Goal: Find specific page/section: Find specific page/section

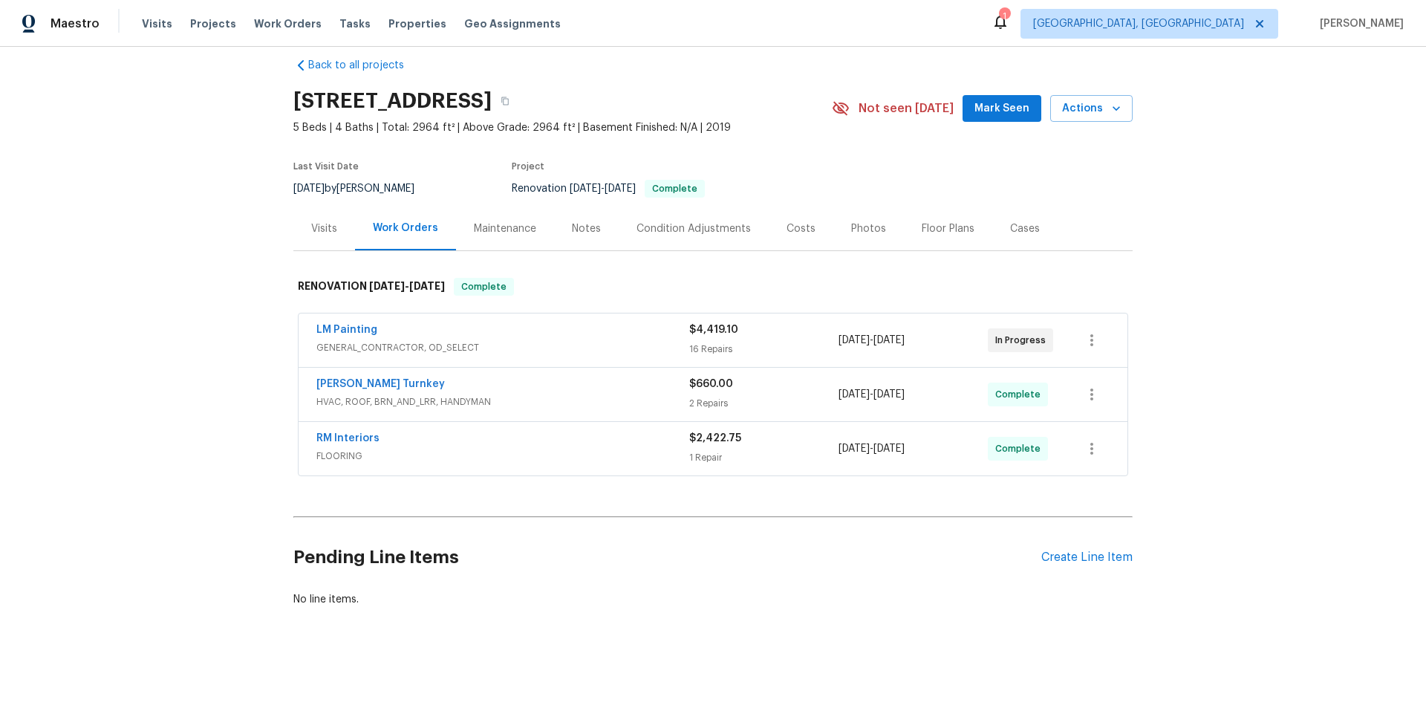
scroll to position [30, 0]
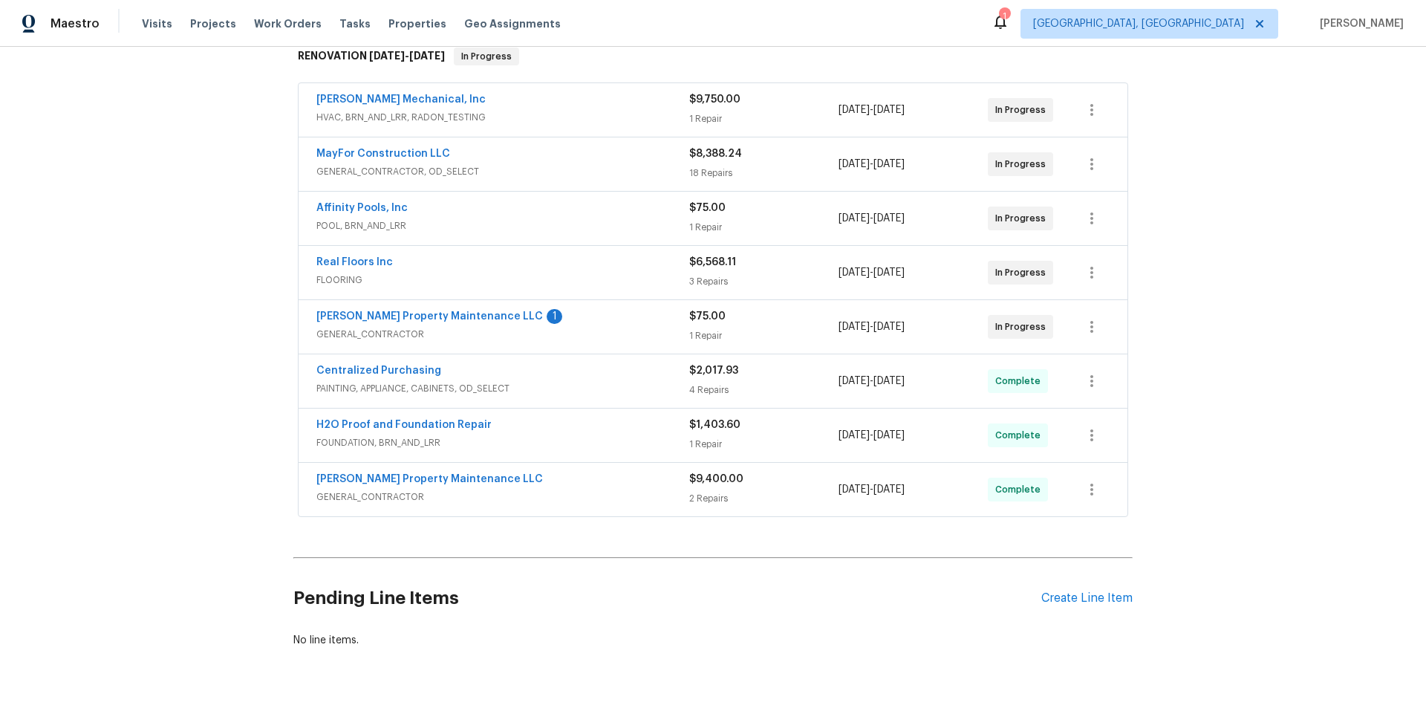
scroll to position [223, 0]
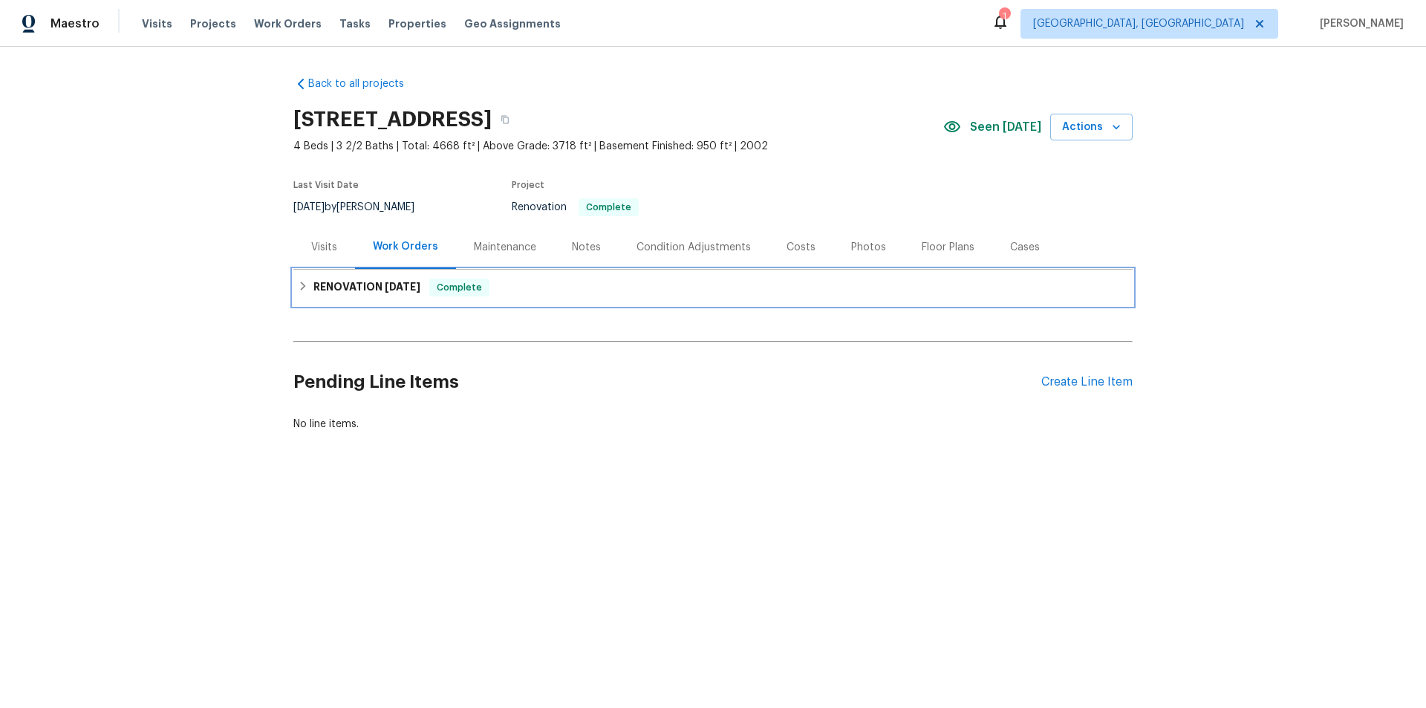
click at [304, 282] on div "RENOVATION 8/4/25 Complete" at bounding box center [713, 288] width 831 height 18
click at [351, 288] on h6 "RENOVATION 8/4/25" at bounding box center [367, 288] width 107 height 18
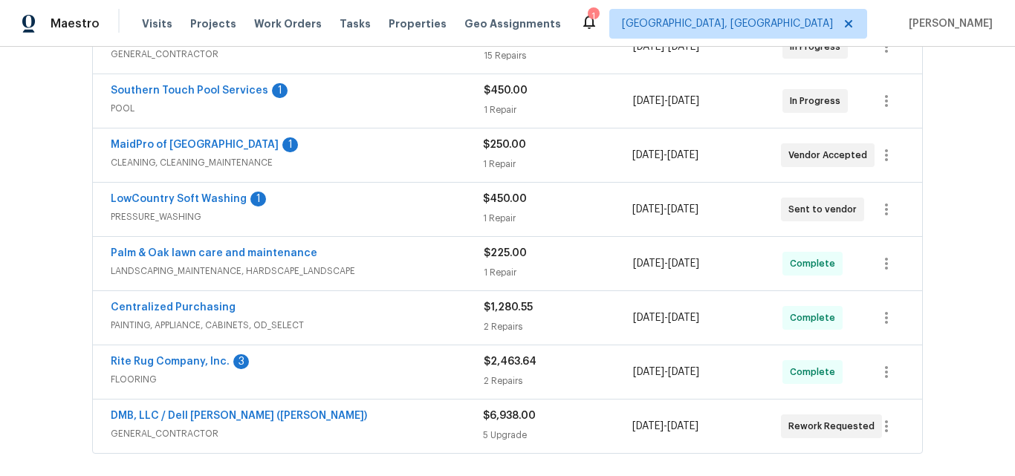
scroll to position [371, 0]
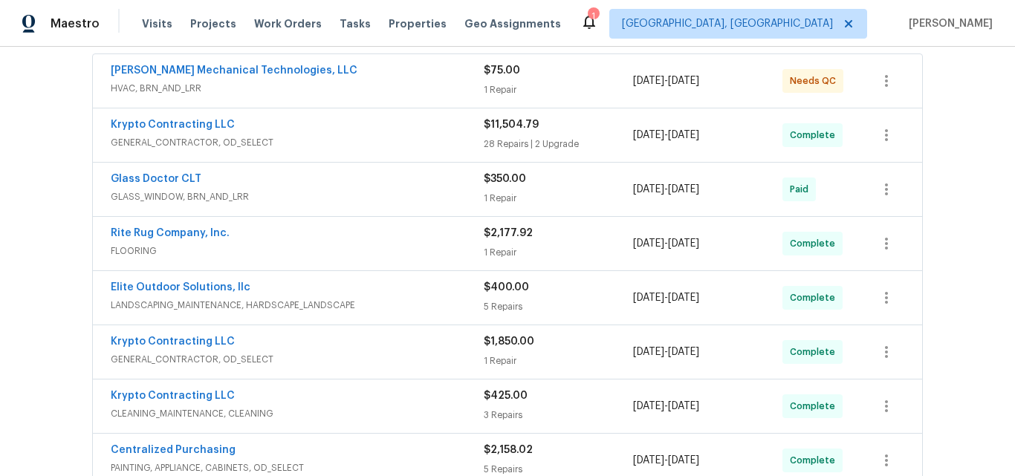
scroll to position [446, 0]
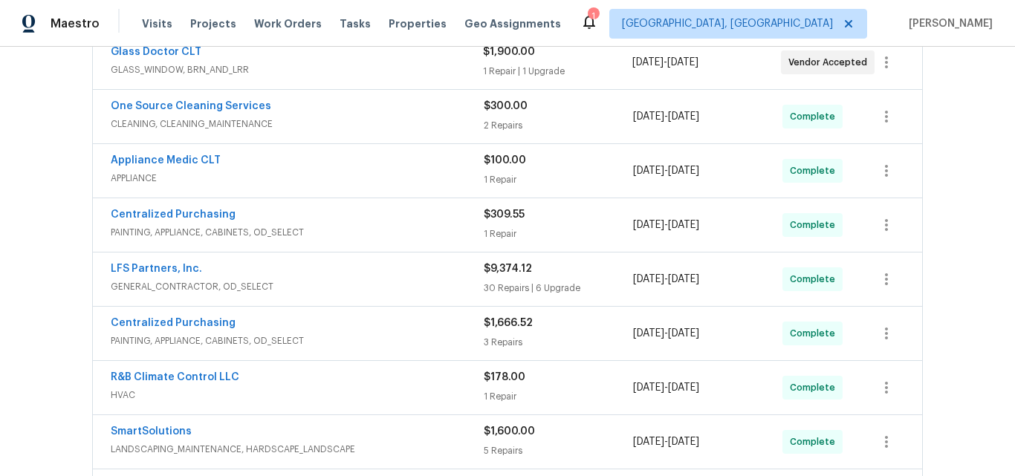
scroll to position [446, 0]
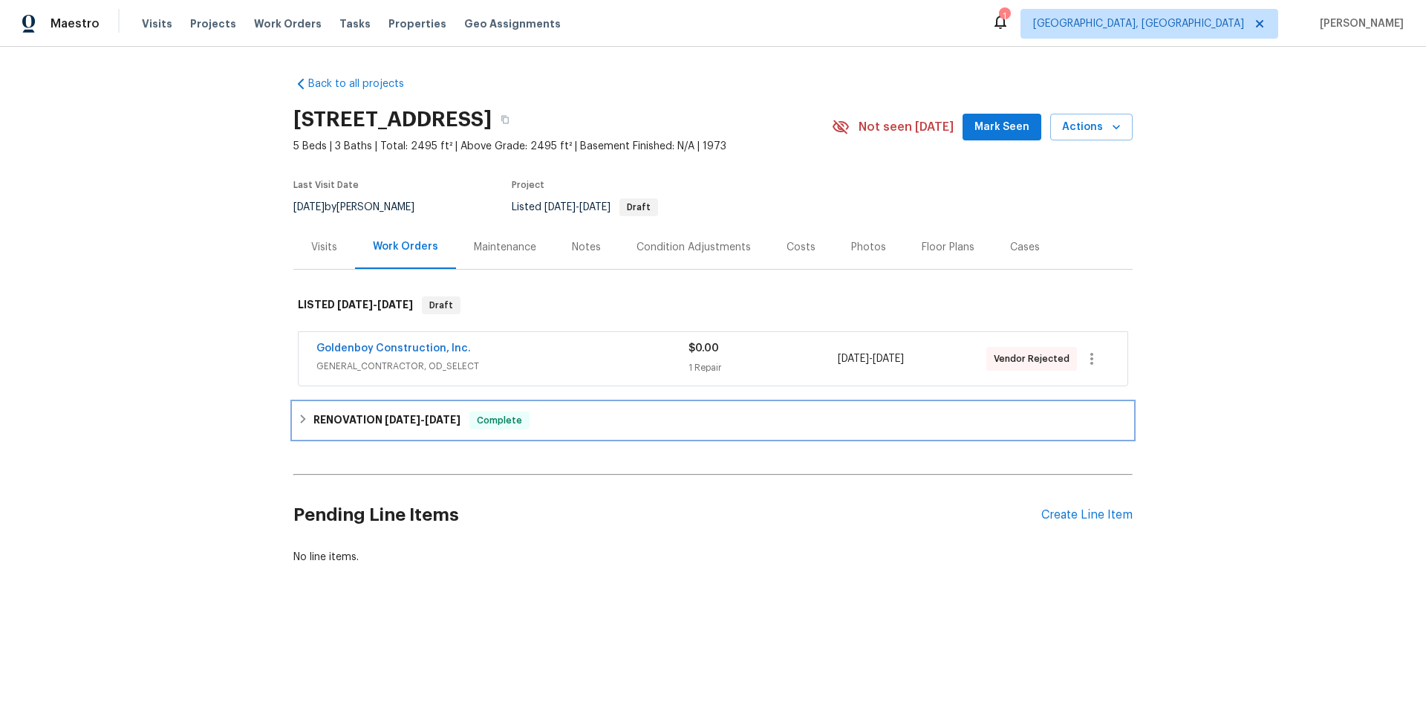
click at [414, 426] on h6 "RENOVATION [DATE] - [DATE]" at bounding box center [387, 421] width 147 height 18
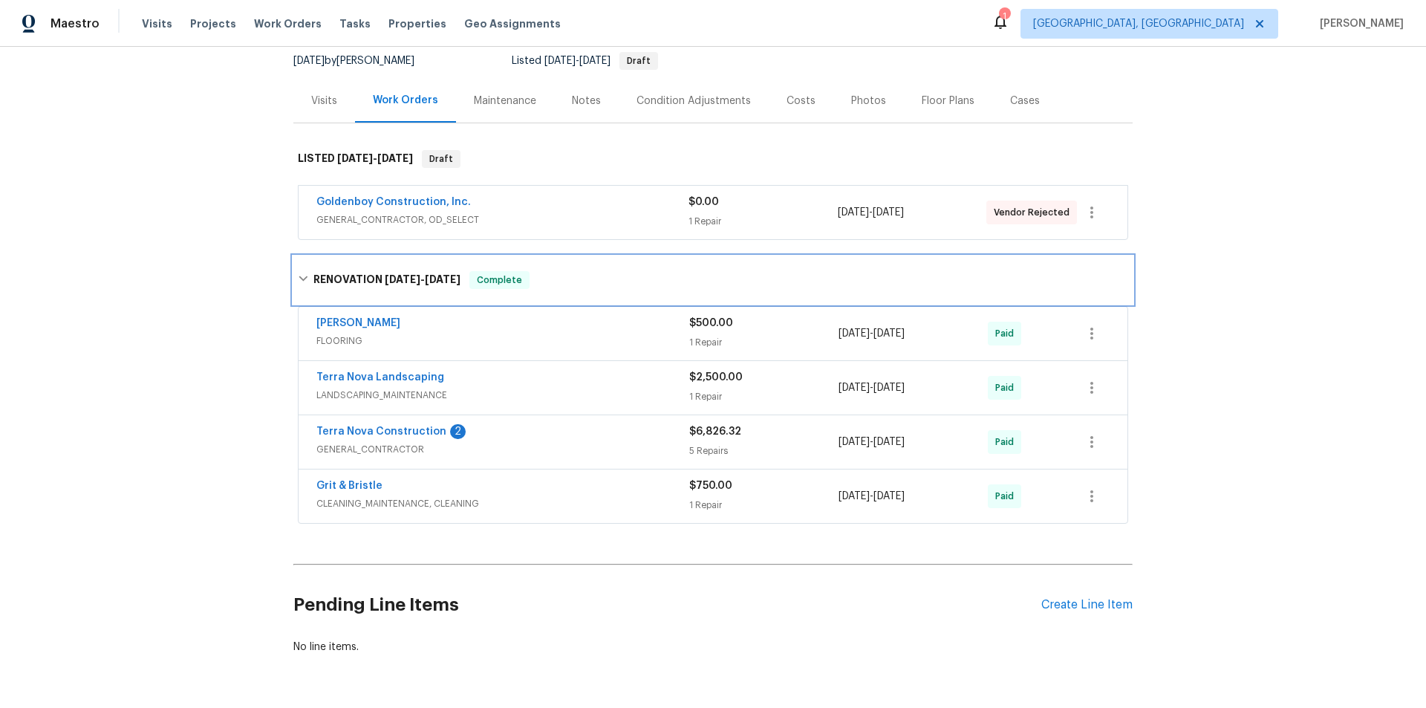
scroll to position [149, 0]
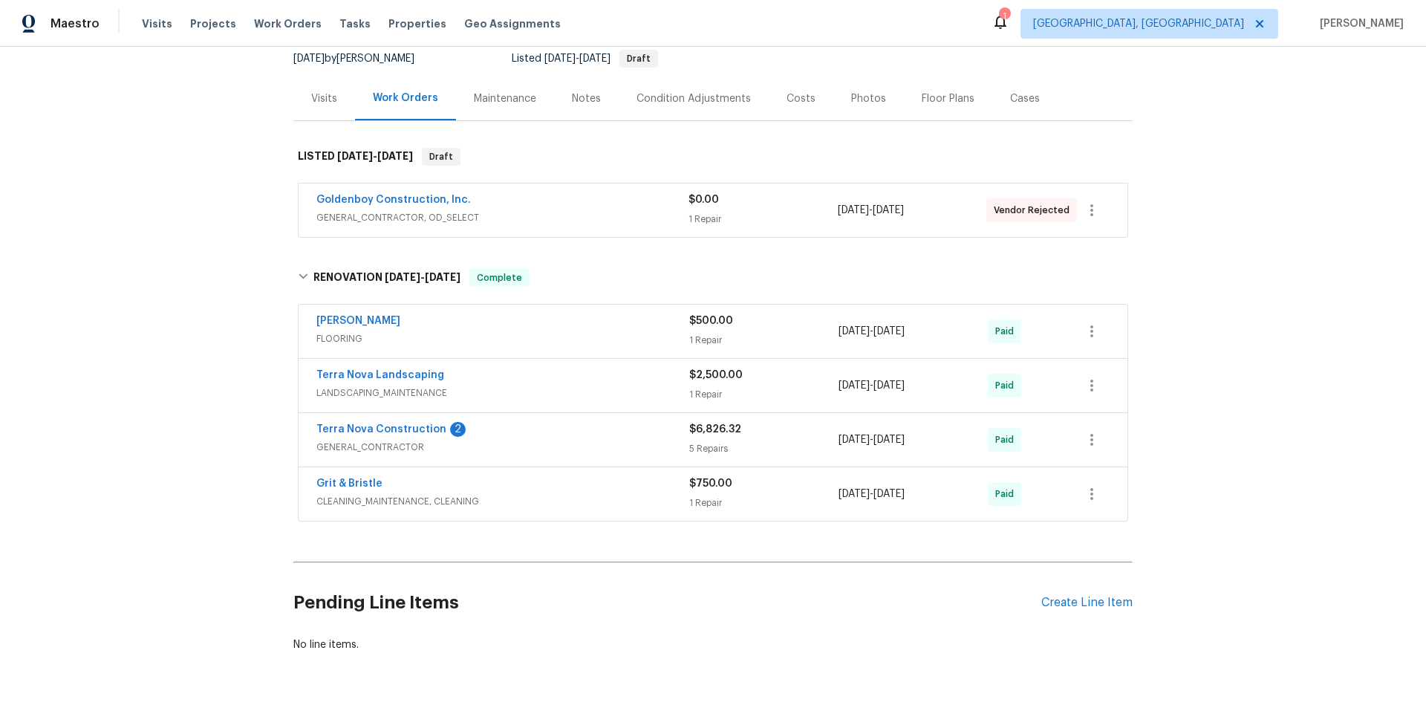
click at [319, 100] on div "Visits" at bounding box center [324, 98] width 26 height 15
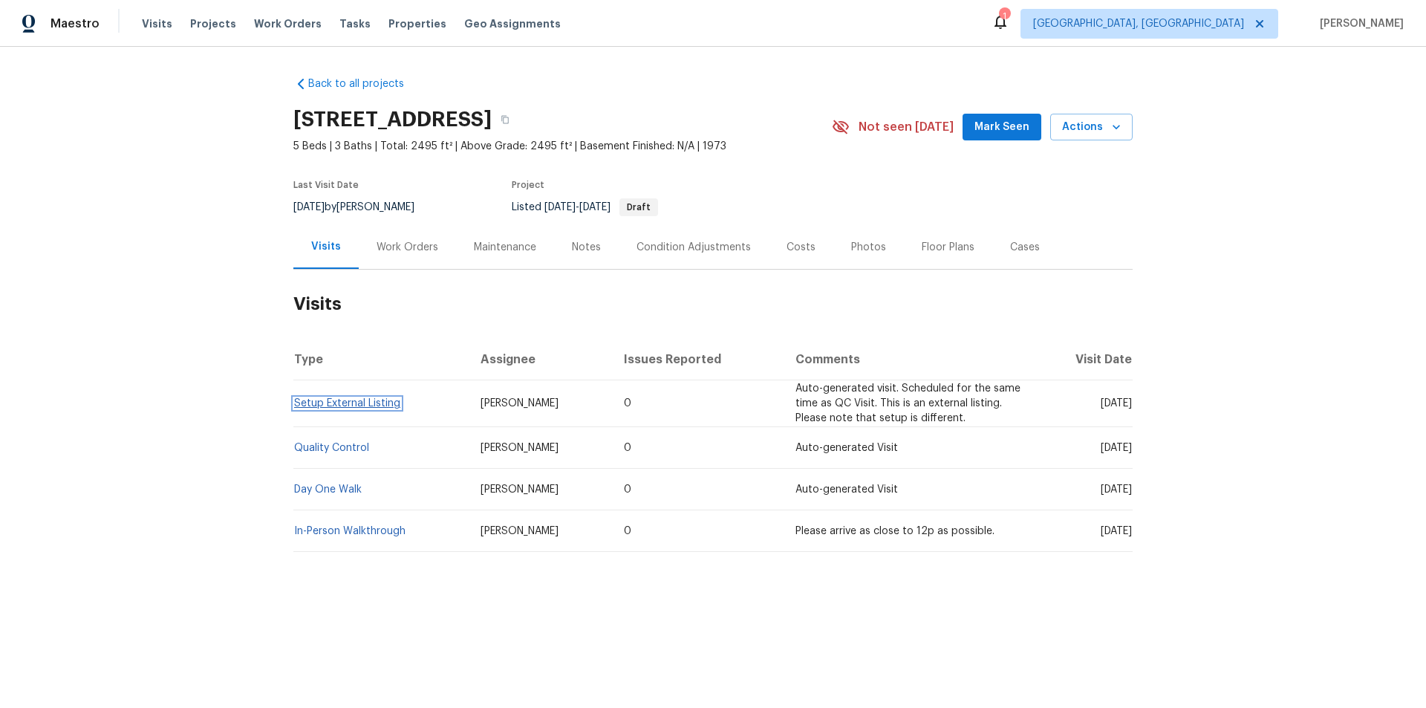
click at [322, 404] on link "Setup External Listing" at bounding box center [347, 403] width 106 height 10
